Goal: Use online tool/utility: Utilize a website feature to perform a specific function

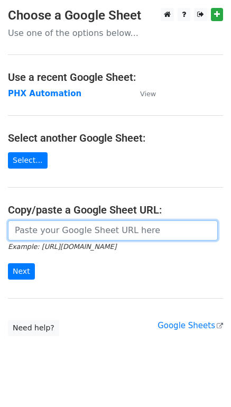
click at [46, 238] on input "url" at bounding box center [113, 230] width 210 height 20
paste input "https://docs.google.com/spreadsheets/d/1i4_XZcK9b-rtdYqenmdlJo-WHYYhotDoBleDvdL…"
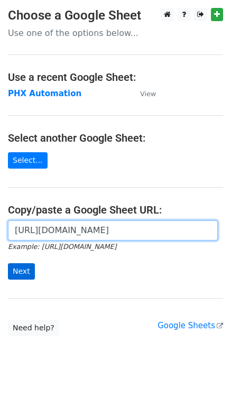
type input "https://docs.google.com/spreadsheets/d/1i4_XZcK9b-rtdYqenmdlJo-WHYYhotDoBleDvdL…"
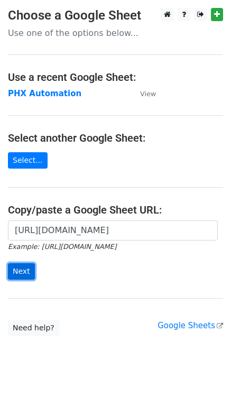
click at [26, 267] on input "Next" at bounding box center [21, 271] width 27 height 16
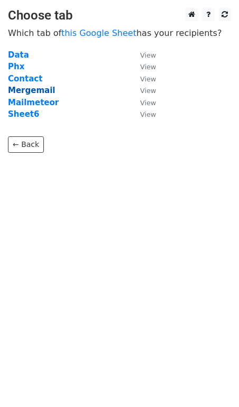
click at [39, 90] on strong "Mergemail" at bounding box center [31, 91] width 47 height 10
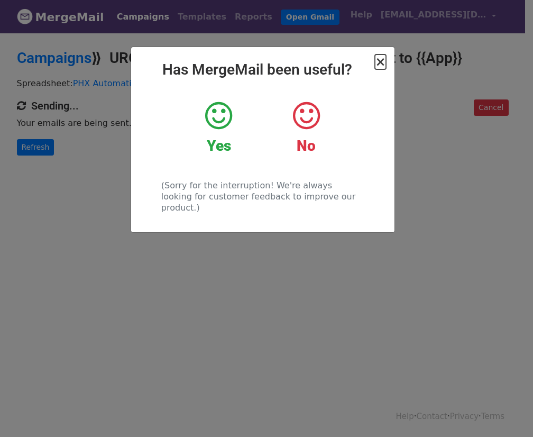
click at [381, 62] on span "×" at bounding box center [380, 61] width 11 height 15
